Goal: Find specific page/section: Find specific page/section

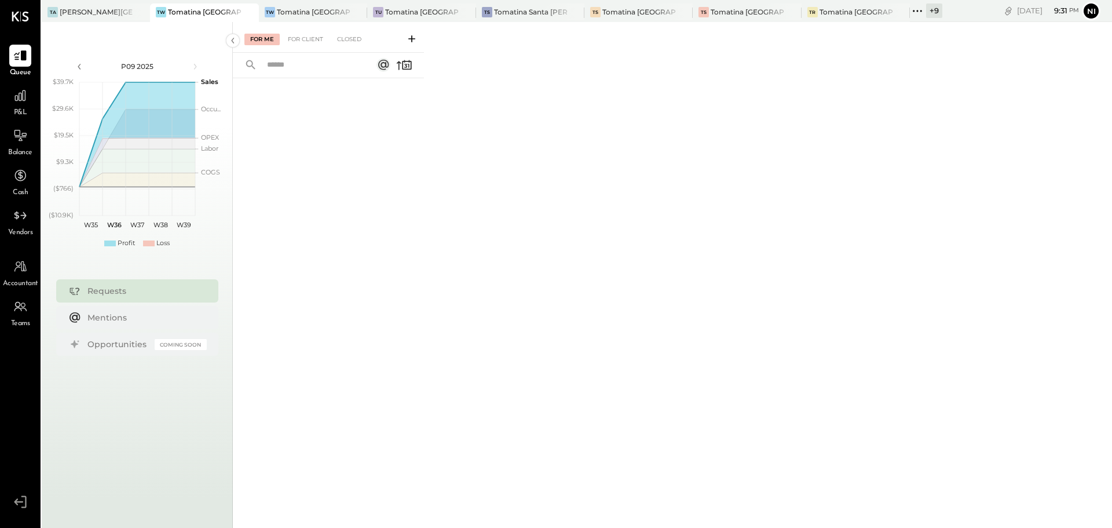
click at [919, 12] on icon at bounding box center [917, 10] width 15 height 15
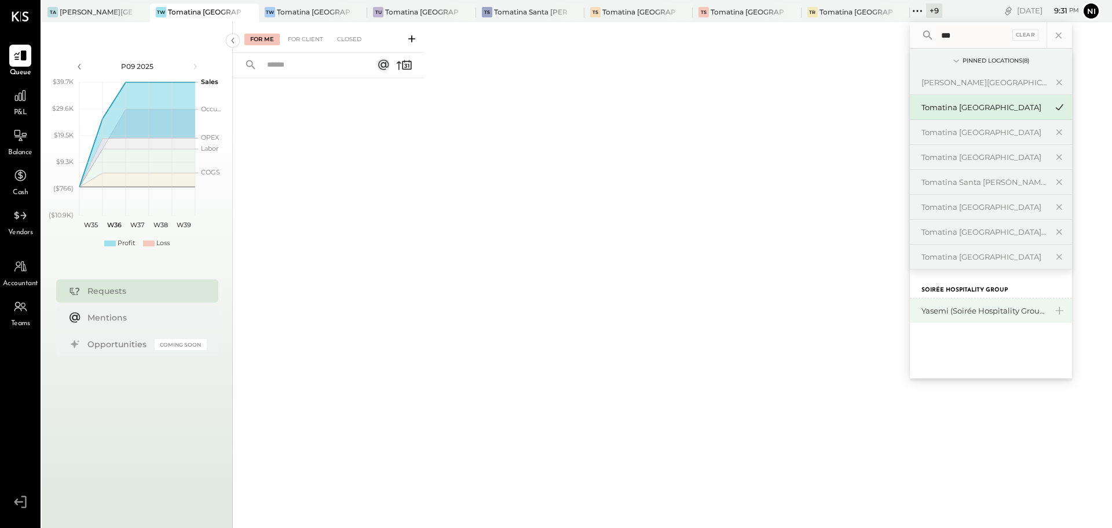
type input "***"
click at [1006, 319] on div "Yasemi (Soirée Hospitality Group)" at bounding box center [991, 310] width 162 height 24
click at [1004, 305] on div "Yasemi (Soirée Hospitality Group)" at bounding box center [984, 310] width 125 height 11
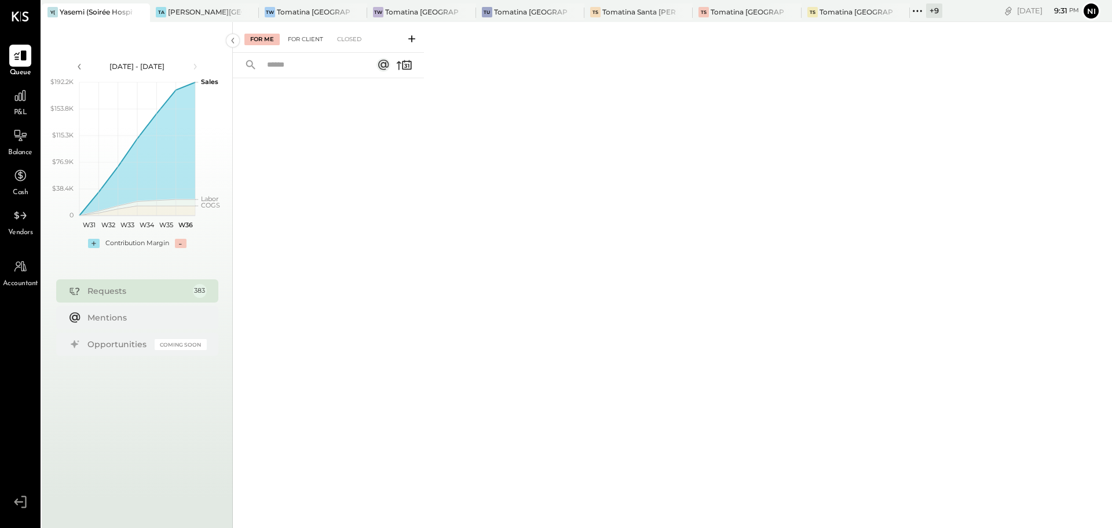
click at [308, 39] on div "For Client" at bounding box center [305, 40] width 47 height 12
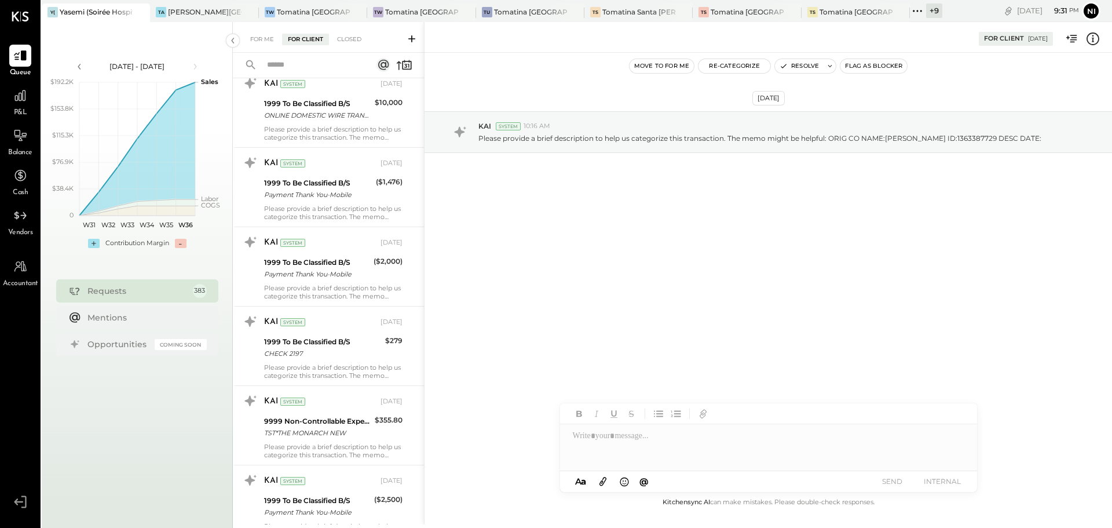
scroll to position [6494, 0]
